Goal: Navigation & Orientation: Find specific page/section

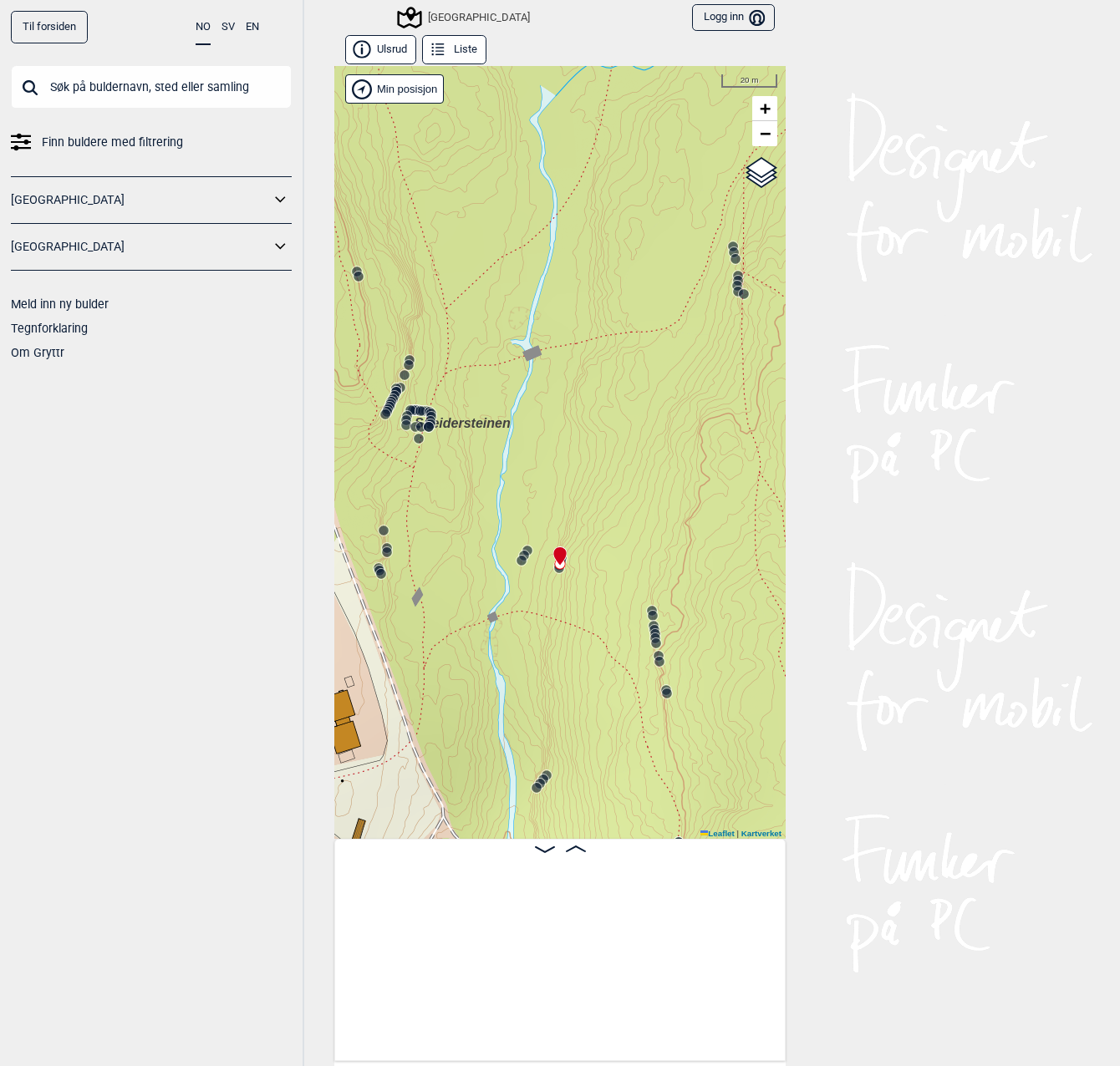
scroll to position [0, 9745]
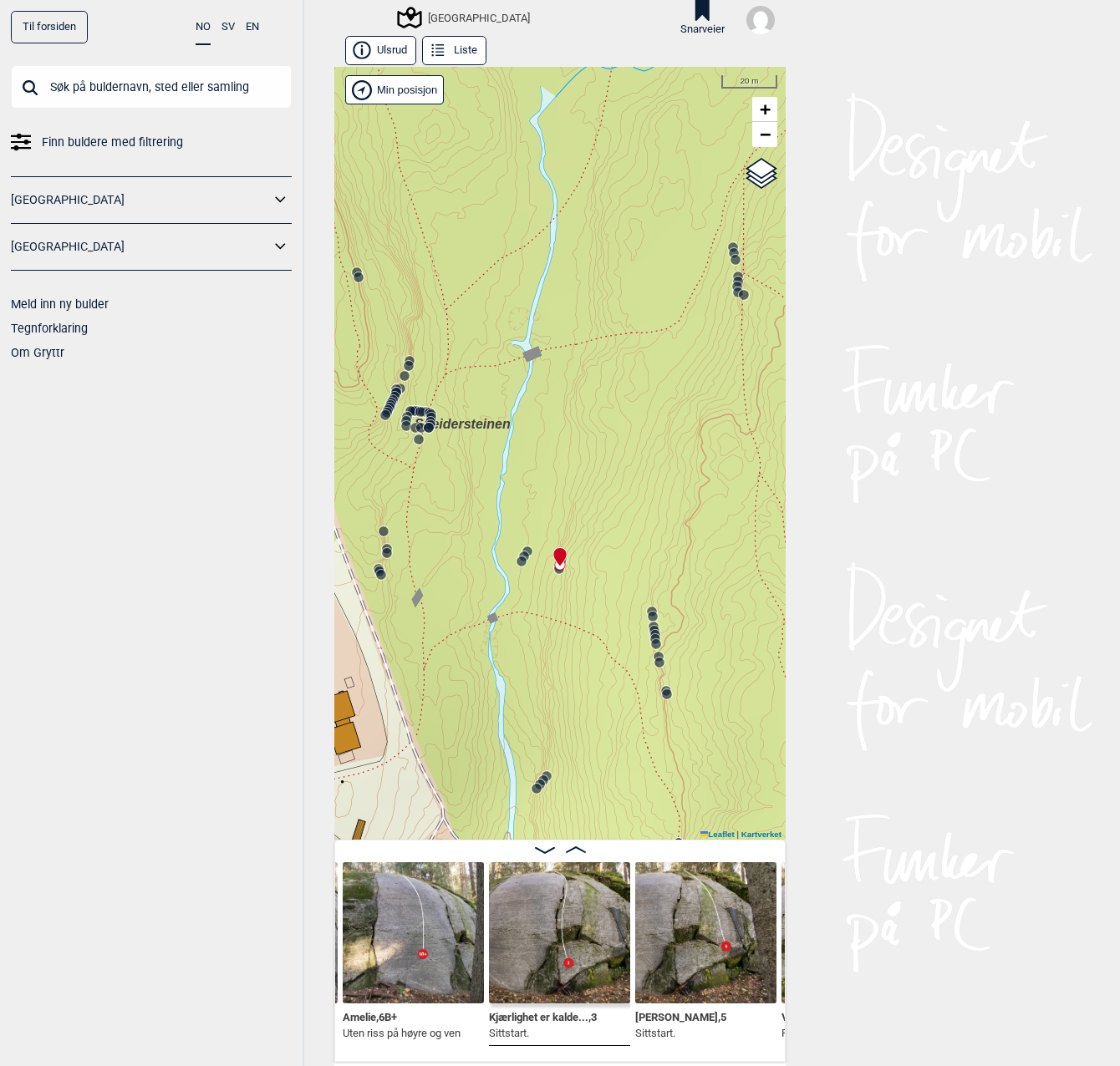
click at [377, 940] on img at bounding box center [413, 932] width 141 height 141
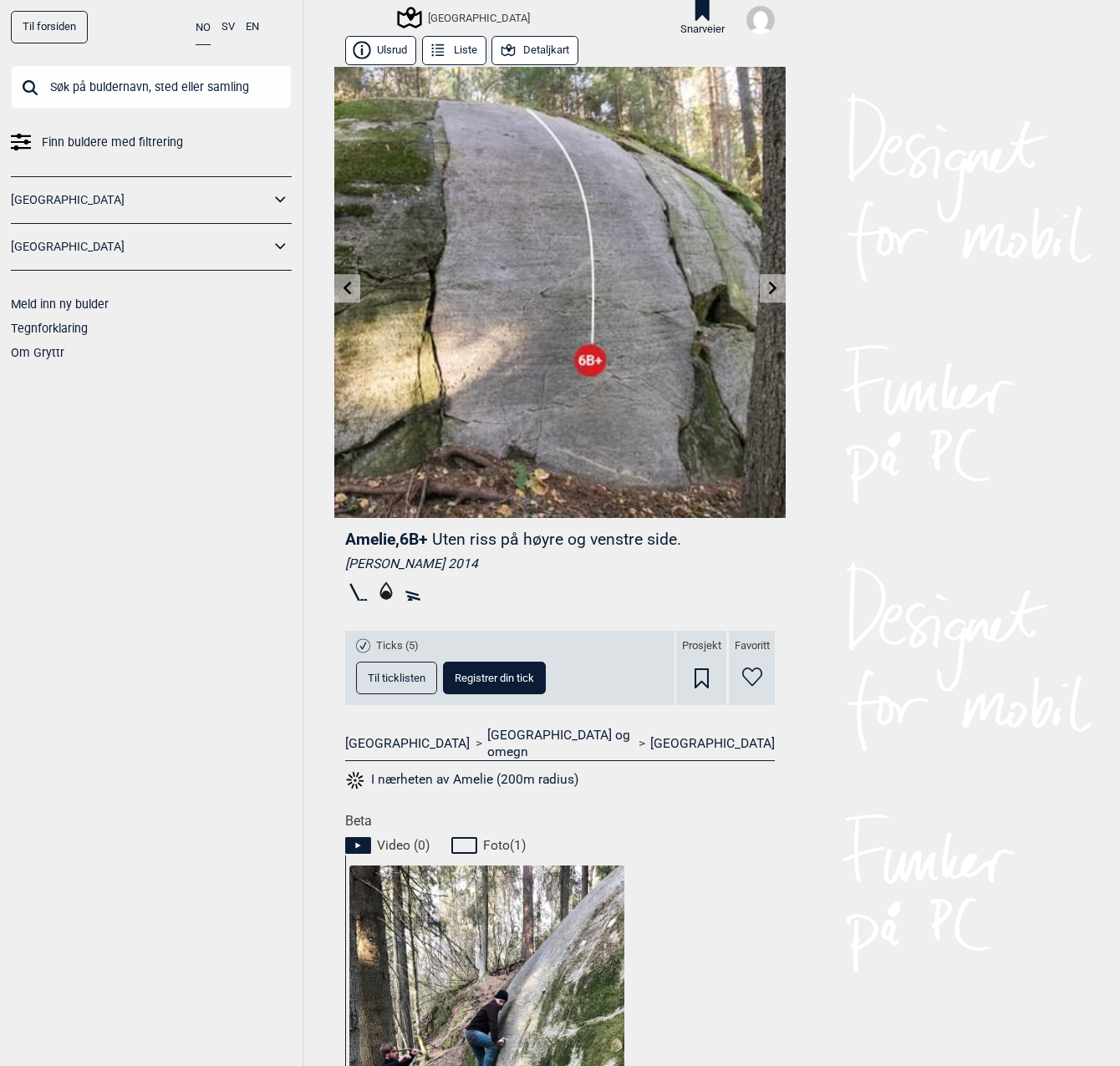
click at [809, 545] on div "Til forsiden NO SV EN Finn buldere med filtrering [GEOGRAPHIC_DATA] [GEOGRAPHIC…" at bounding box center [560, 533] width 1120 height 1066
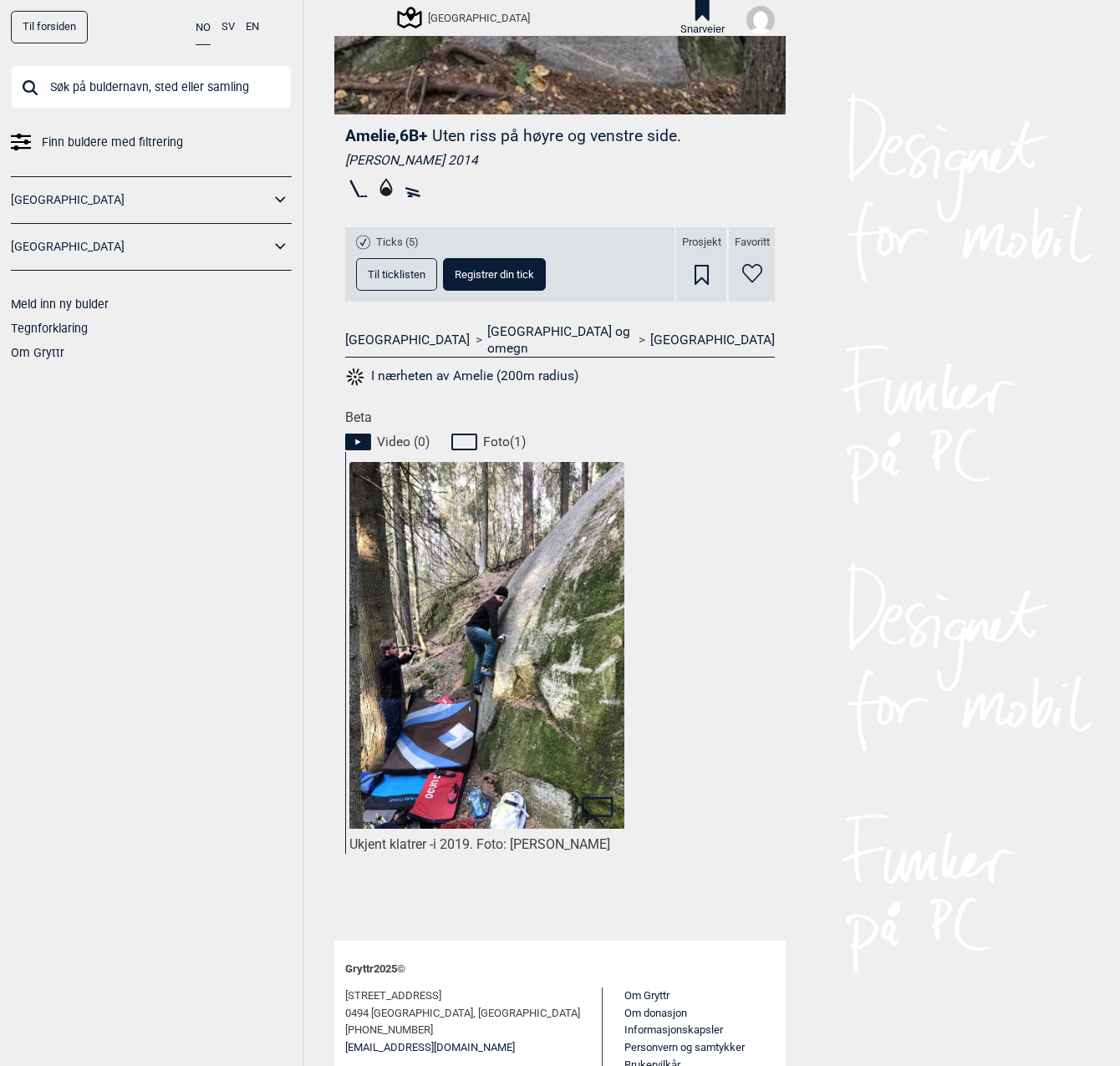
scroll to position [451, 0]
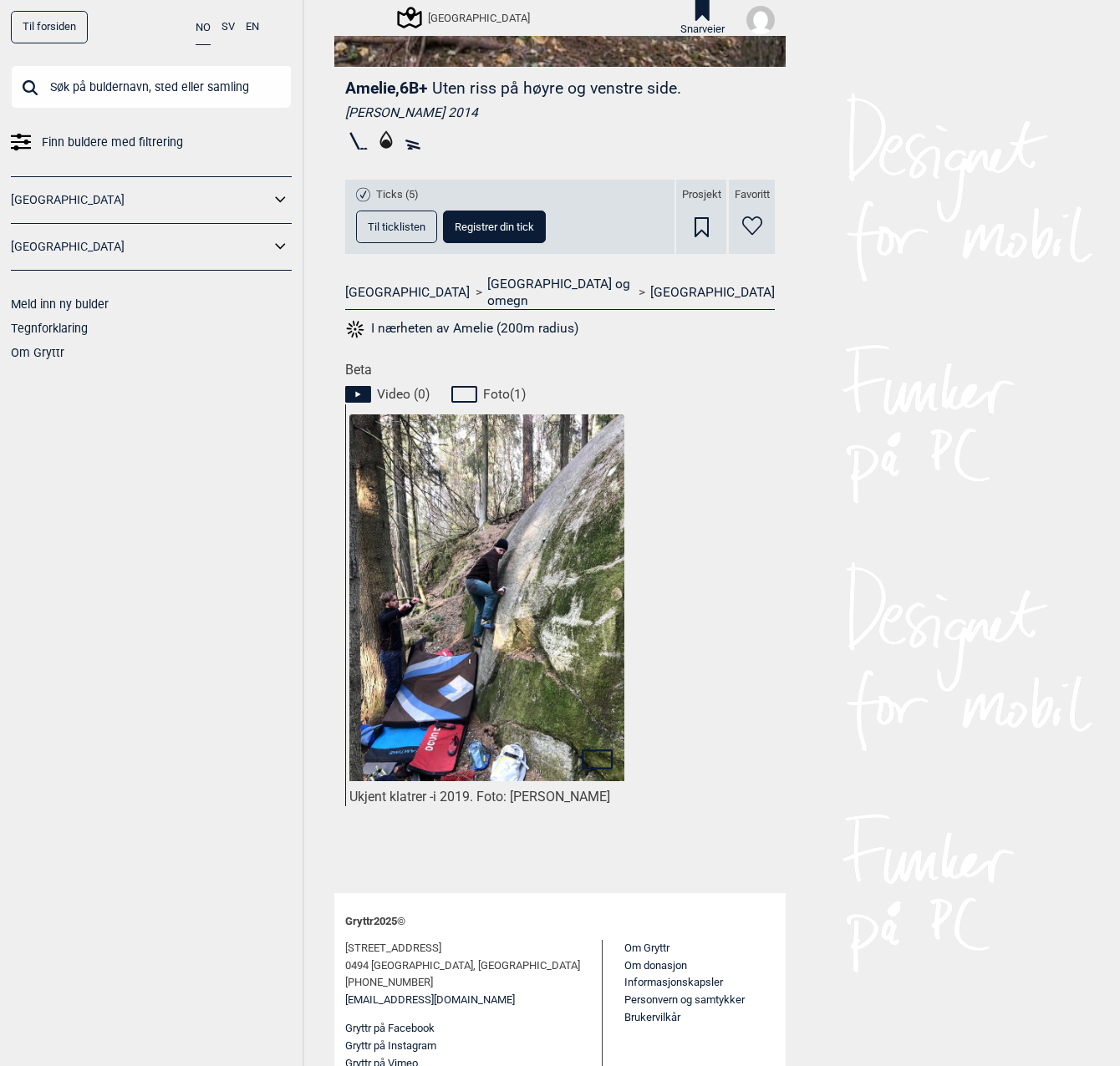
click at [412, 234] on button "Til ticklisten" at bounding box center [396, 227] width 81 height 33
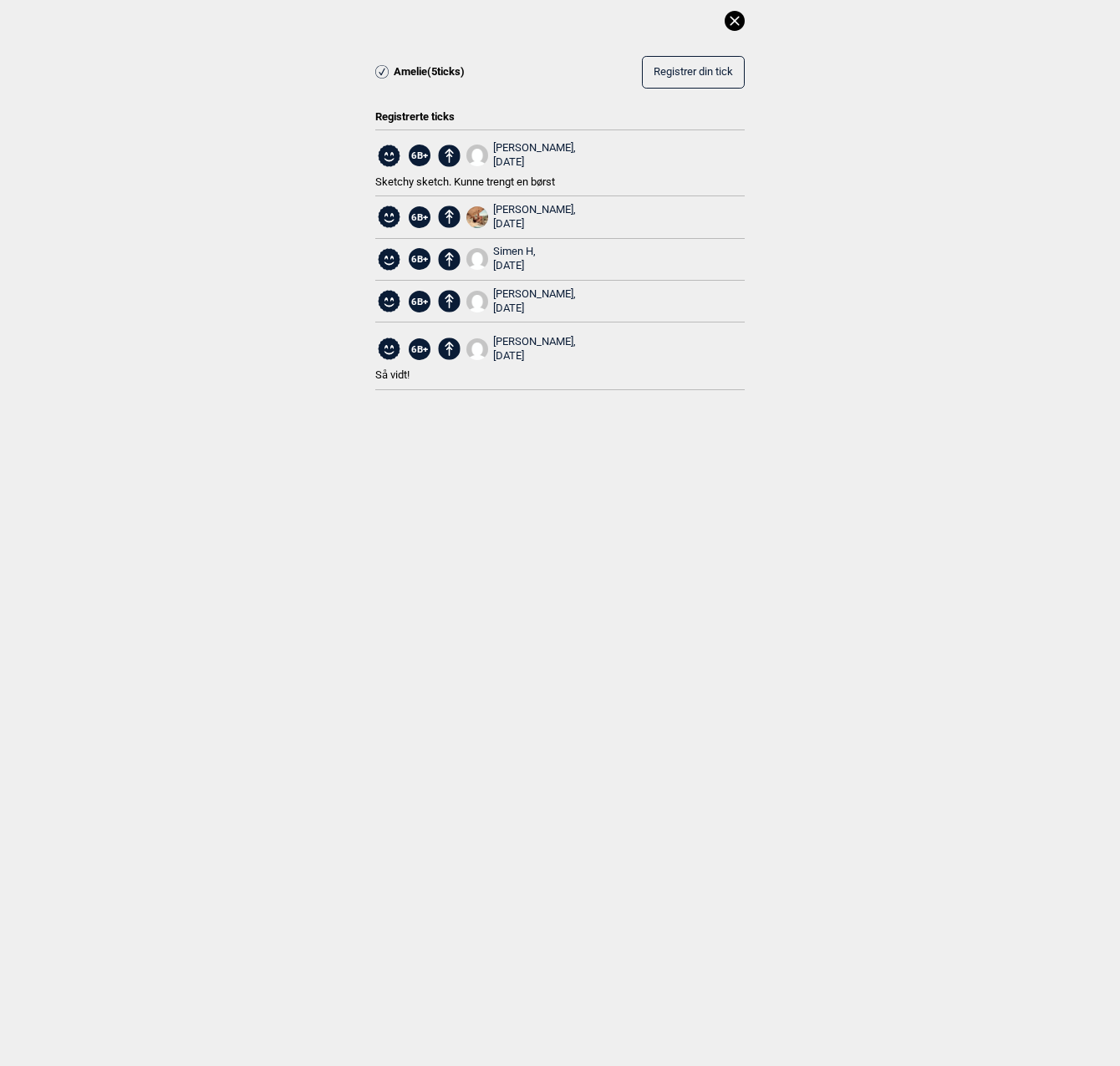
click at [735, 20] on icon at bounding box center [734, 21] width 9 height 9
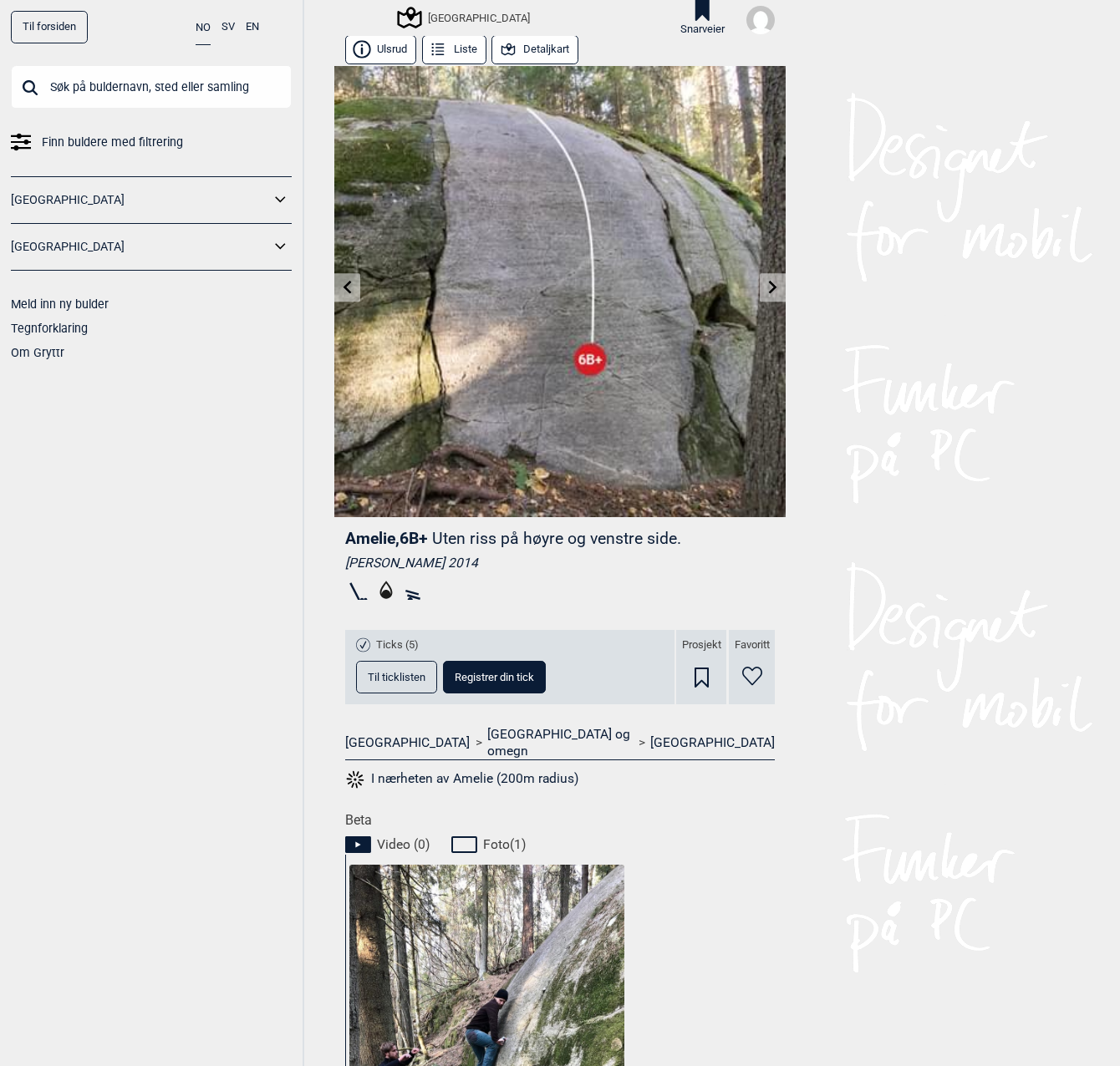
scroll to position [0, 0]
click at [773, 291] on link at bounding box center [772, 288] width 26 height 28
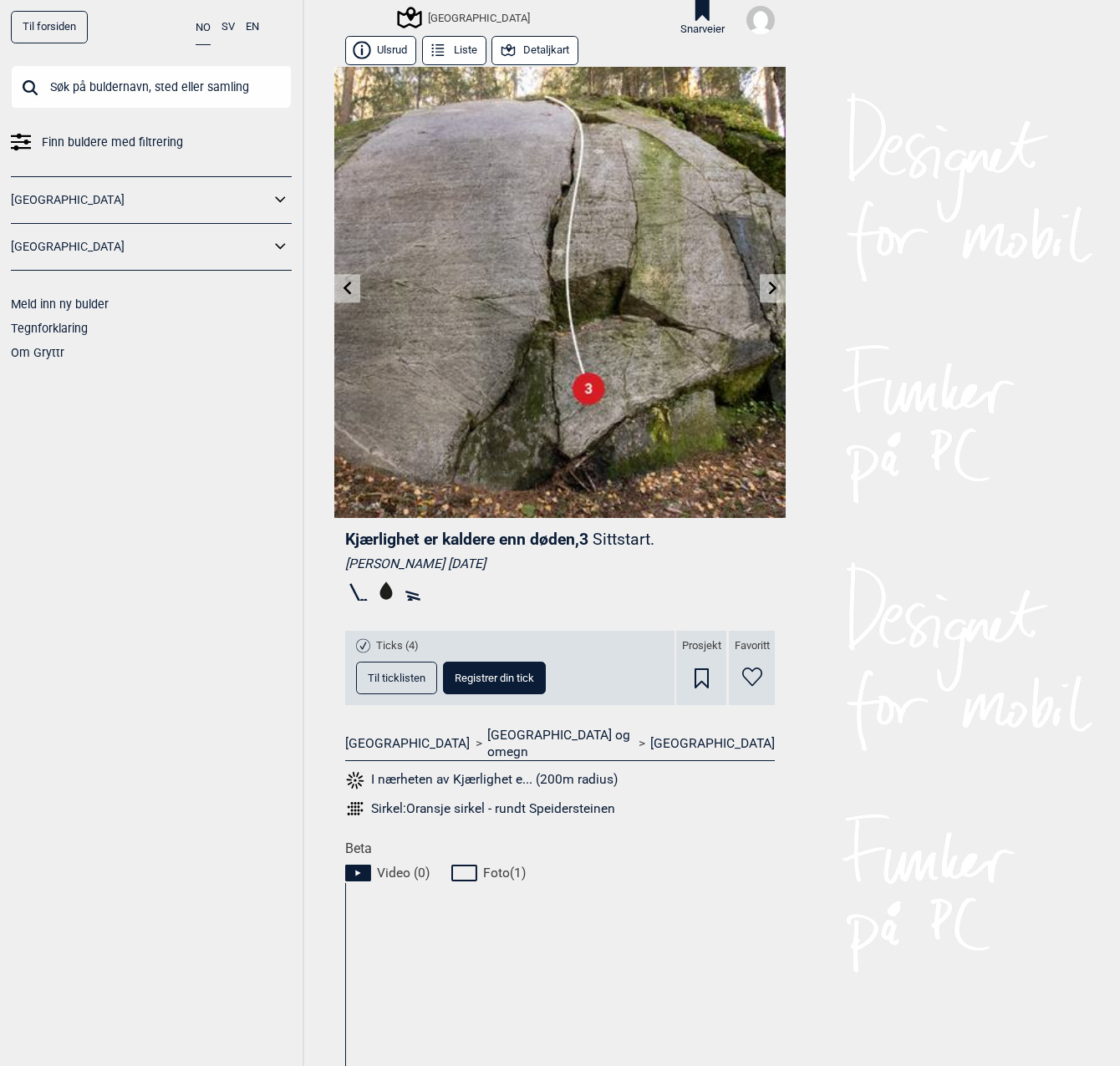
click at [343, 294] on icon at bounding box center [347, 288] width 13 height 13
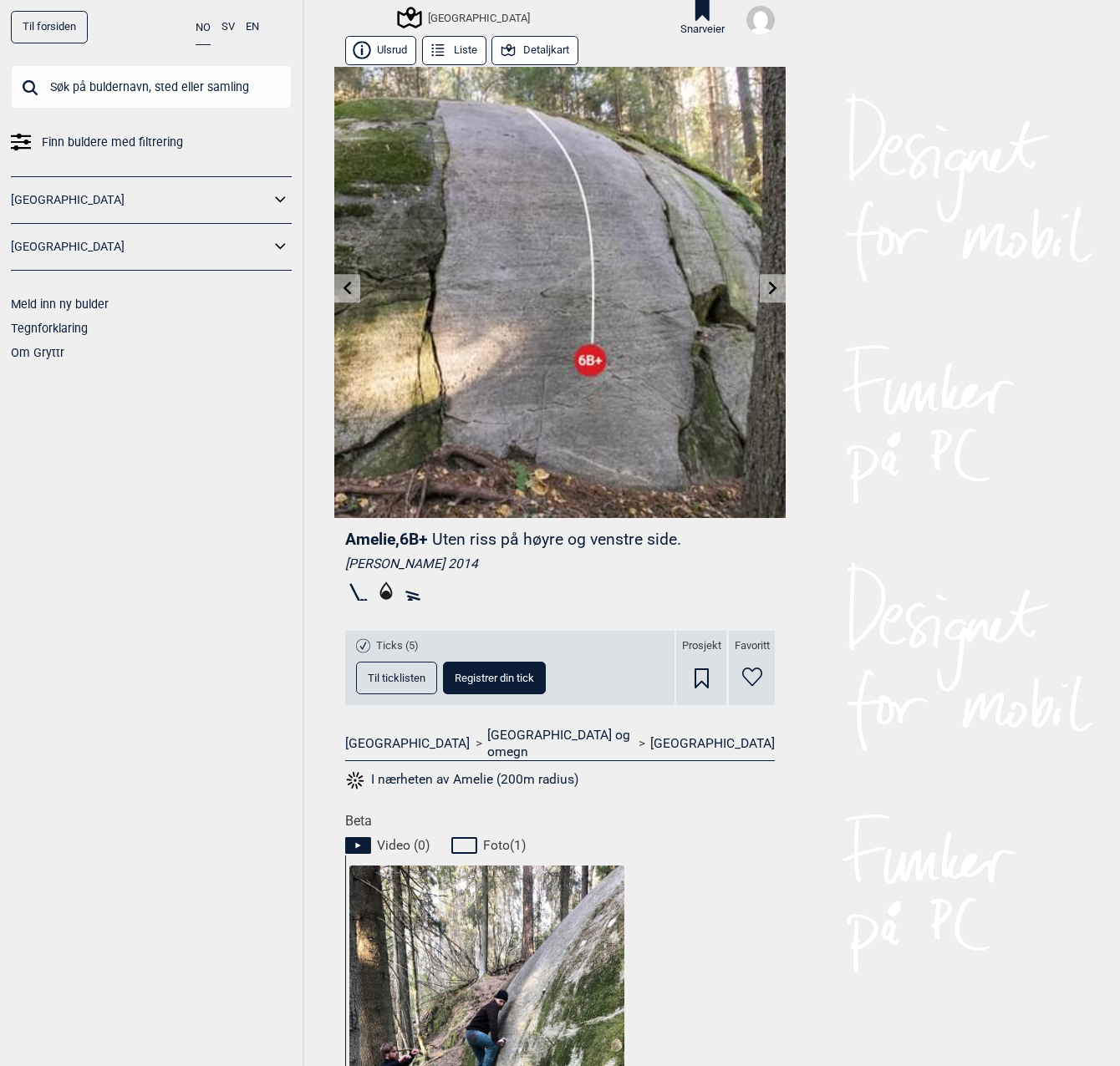
click at [343, 294] on icon at bounding box center [347, 288] width 13 height 13
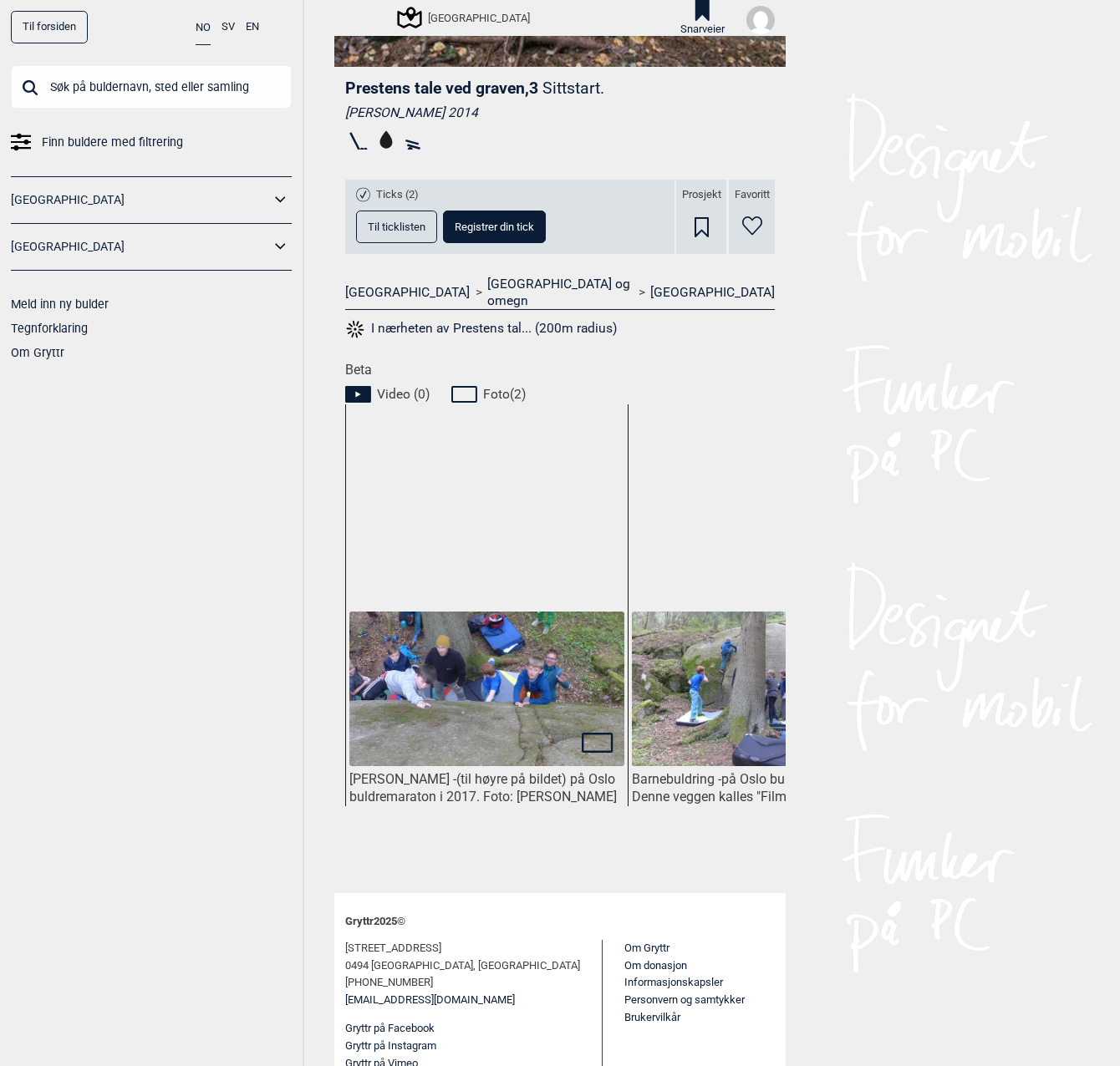
scroll to position [0, 125]
